Goal: Answer question/provide support

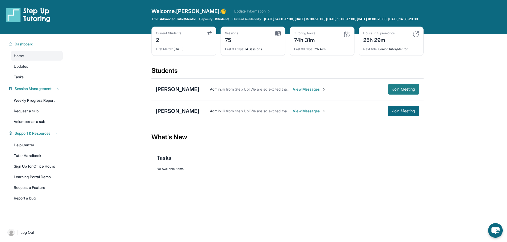
click at [403, 91] on span "Join Meeting" at bounding box center [403, 89] width 23 height 3
click at [293, 92] on span "View Messages" at bounding box center [309, 89] width 33 height 5
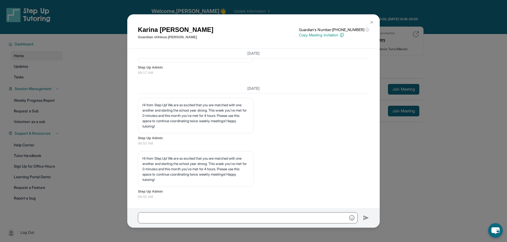
scroll to position [6019, 0]
click at [370, 21] on img at bounding box center [371, 22] width 4 height 4
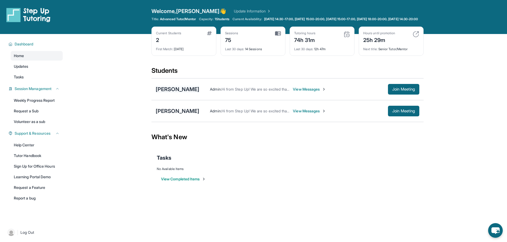
click at [170, 91] on div "[PERSON_NAME]" at bounding box center [178, 88] width 44 height 7
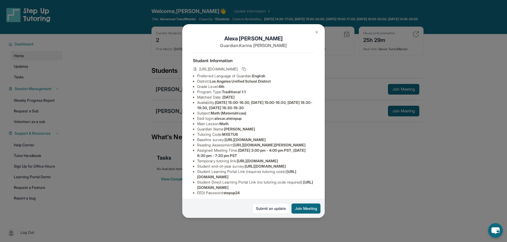
click at [232, 121] on span "alexar.atstepup" at bounding box center [227, 118] width 27 height 5
click at [233, 121] on span "alexar.atstepup" at bounding box center [227, 118] width 27 height 5
click at [245, 121] on li "Eedi login : alexar.atstepup" at bounding box center [255, 118] width 117 height 5
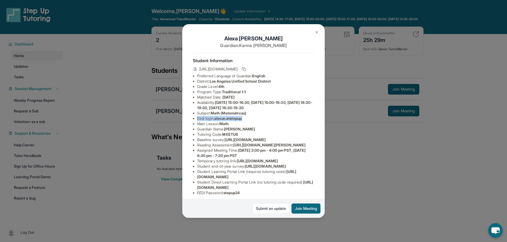
click at [247, 121] on li "Eedi login : alexar.atstepup" at bounding box center [255, 118] width 117 height 5
drag, startPoint x: 246, startPoint y: 122, endPoint x: 217, endPoint y: 124, distance: 28.5
click at [217, 121] on li "Eedi login : alexar.atstepup" at bounding box center [255, 118] width 117 height 5
copy span "alexar.atstepup"
click at [317, 31] on img at bounding box center [316, 32] width 4 height 4
